Goal: Task Accomplishment & Management: Use online tool/utility

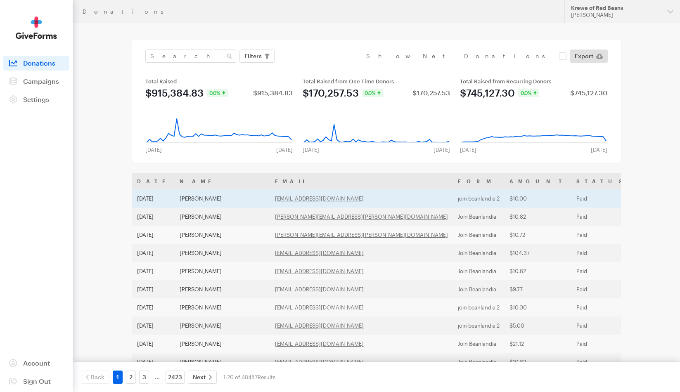
click at [453, 197] on td "join beanlandia 2" at bounding box center [479, 199] width 52 height 18
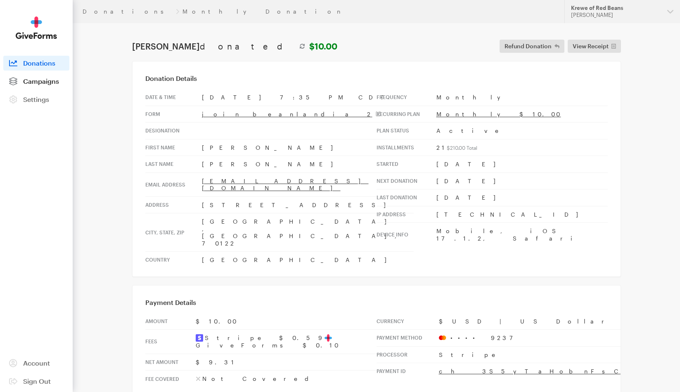
click at [45, 84] on span "Campaigns" at bounding box center [41, 81] width 36 height 8
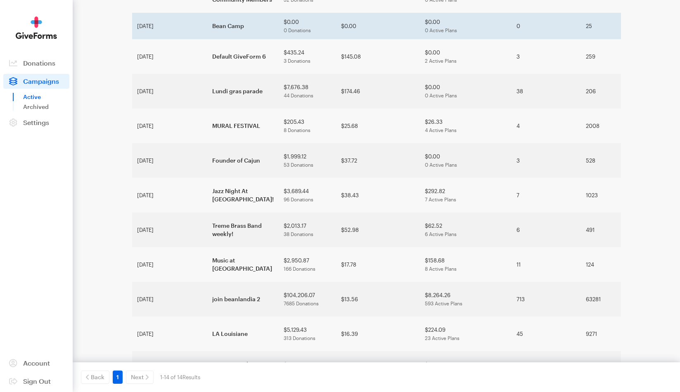
scroll to position [120, 0]
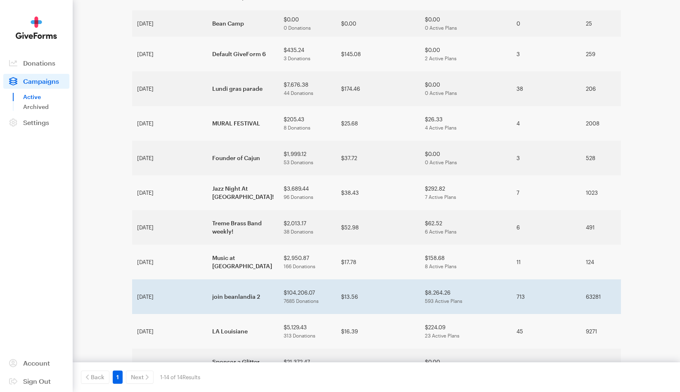
click at [209, 280] on td "join beanlandia 2" at bounding box center [242, 297] width 71 height 35
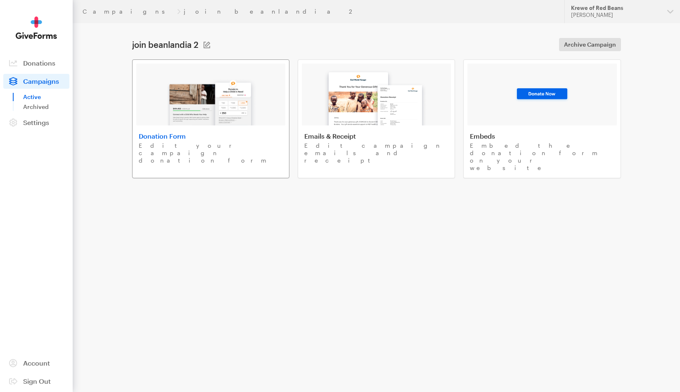
click at [183, 130] on link "Donation Form Edit your campaign donation form" at bounding box center [210, 118] width 157 height 119
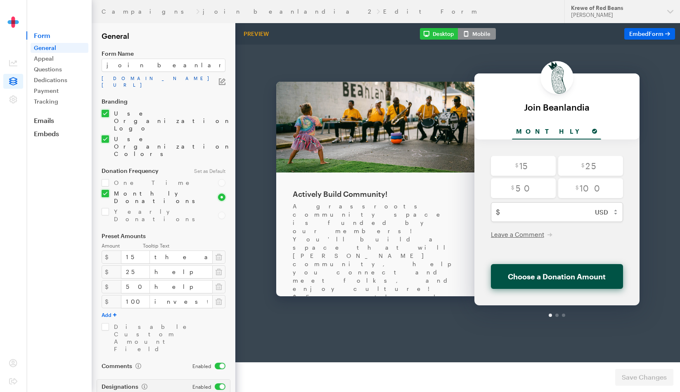
click at [190, 81] on link "app.giveforms.com/forms/rocker9955/Beanlandia" at bounding box center [160, 81] width 117 height 13
